Goal: Transaction & Acquisition: Purchase product/service

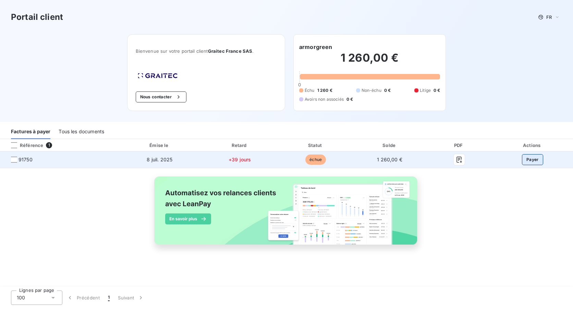
click at [527, 159] on button "Payer" at bounding box center [532, 159] width 21 height 11
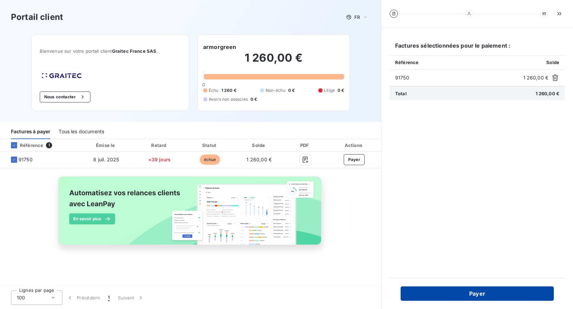
click at [417, 290] on button "Payer" at bounding box center [477, 294] width 153 height 14
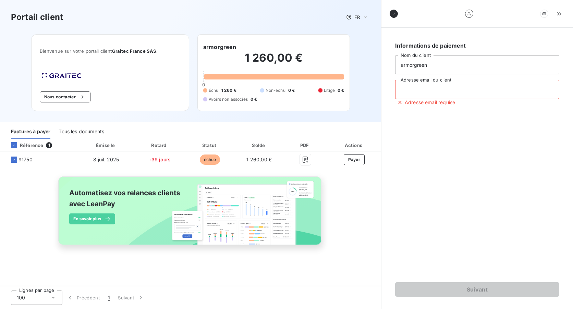
click at [449, 87] on input "Adresse email du client" at bounding box center [477, 89] width 164 height 19
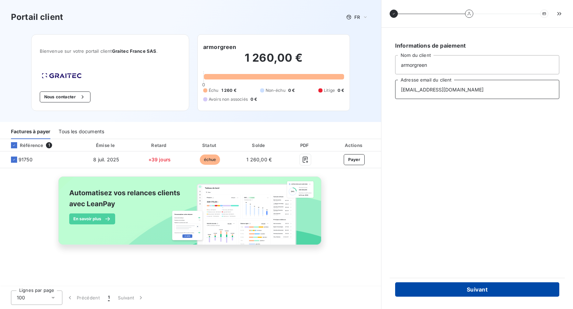
type input "comptabilite-armorgreen@nexhos.com"
click at [440, 289] on button "Suivant" at bounding box center [477, 289] width 164 height 14
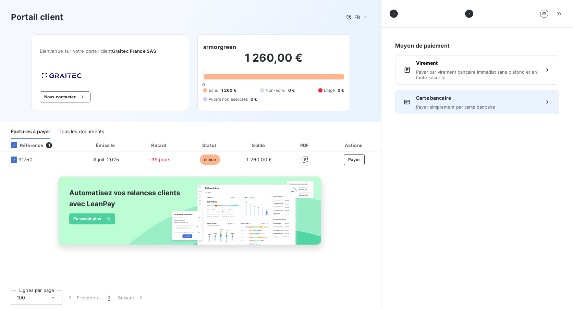
click at [450, 102] on div "Carte bancaire Payer simplement par carte bancaire" at bounding box center [477, 102] width 122 height 15
